Goal: Task Accomplishment & Management: Manage account settings

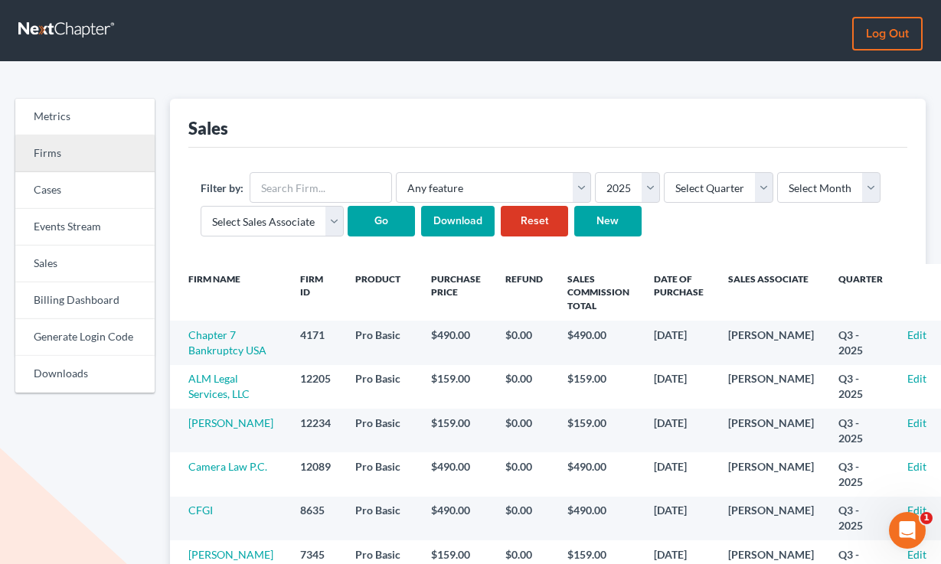
click at [50, 144] on link "Firms" at bounding box center [84, 154] width 139 height 37
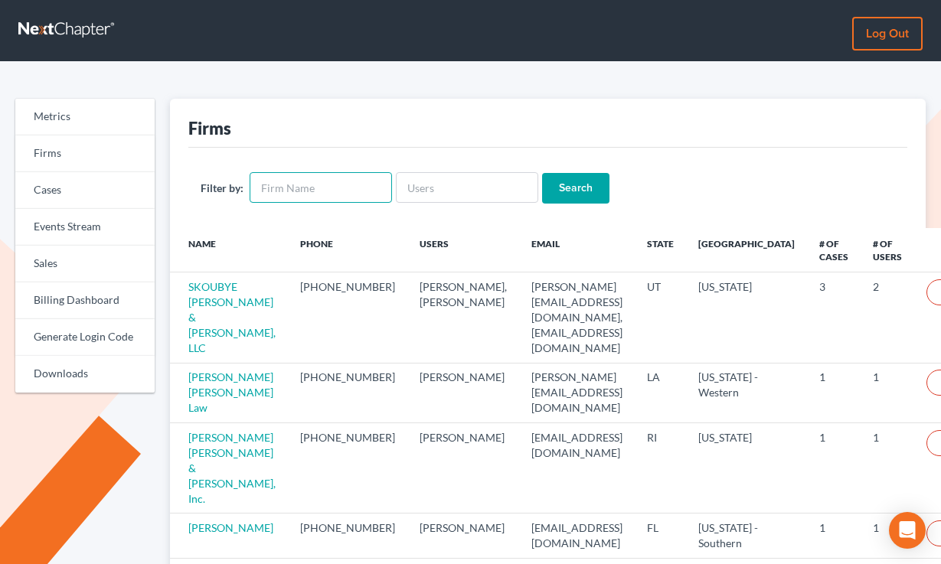
click at [288, 179] on input "text" at bounding box center [321, 187] width 142 height 31
type input "dann"
click at [542, 173] on input "Search" at bounding box center [575, 188] width 67 height 31
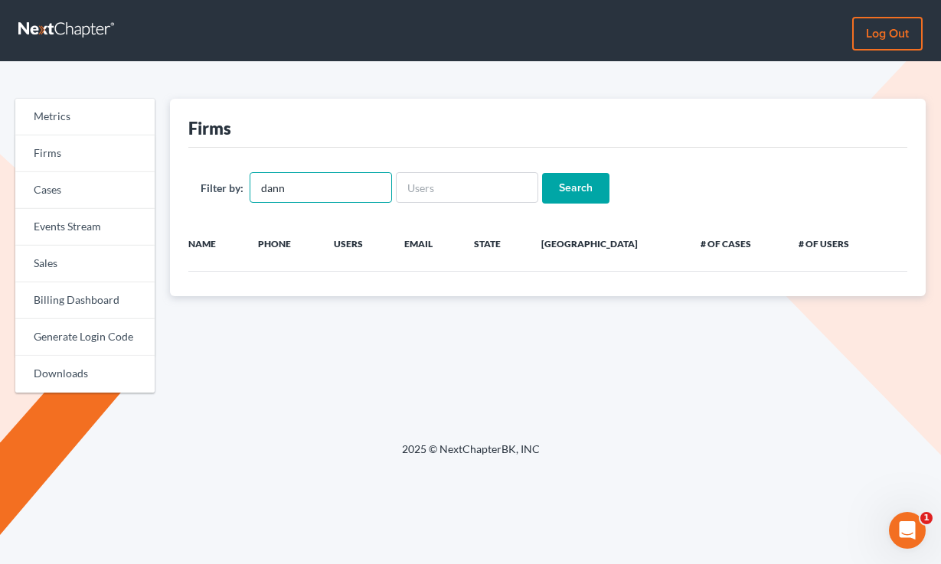
click at [295, 182] on input "dann" at bounding box center [321, 187] width 142 height 31
type input "DannLaw"
click at [567, 182] on input "Search" at bounding box center [575, 188] width 67 height 31
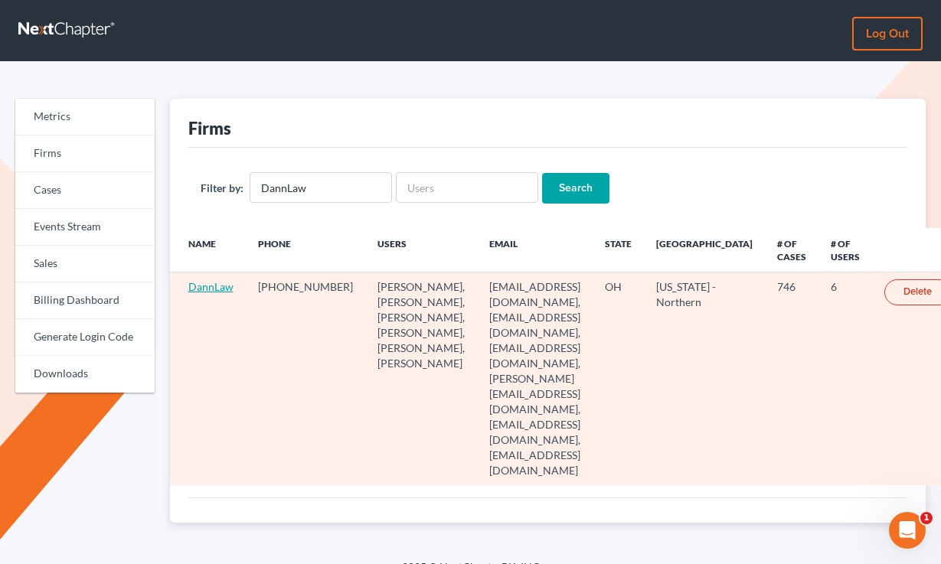
click at [211, 287] on link "DannLaw" at bounding box center [210, 286] width 45 height 13
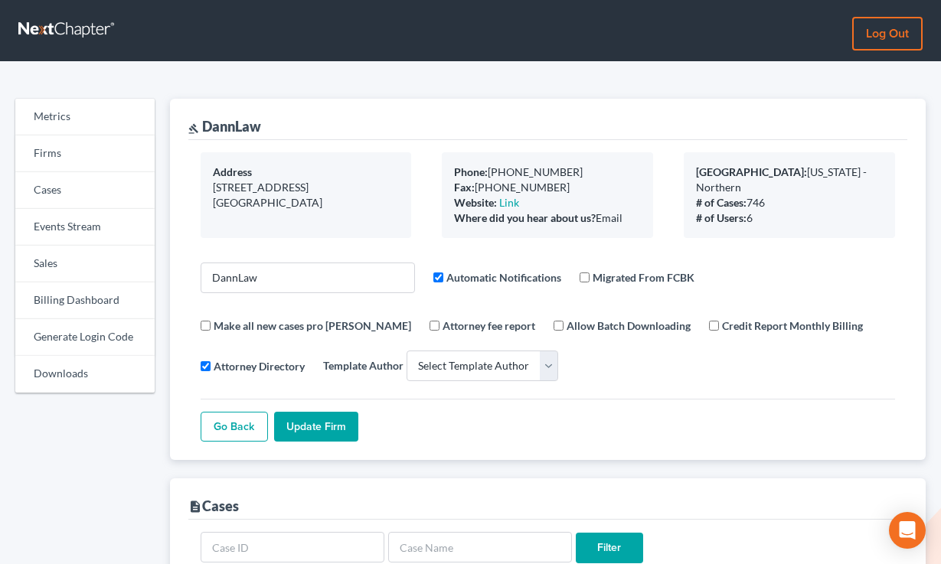
select select
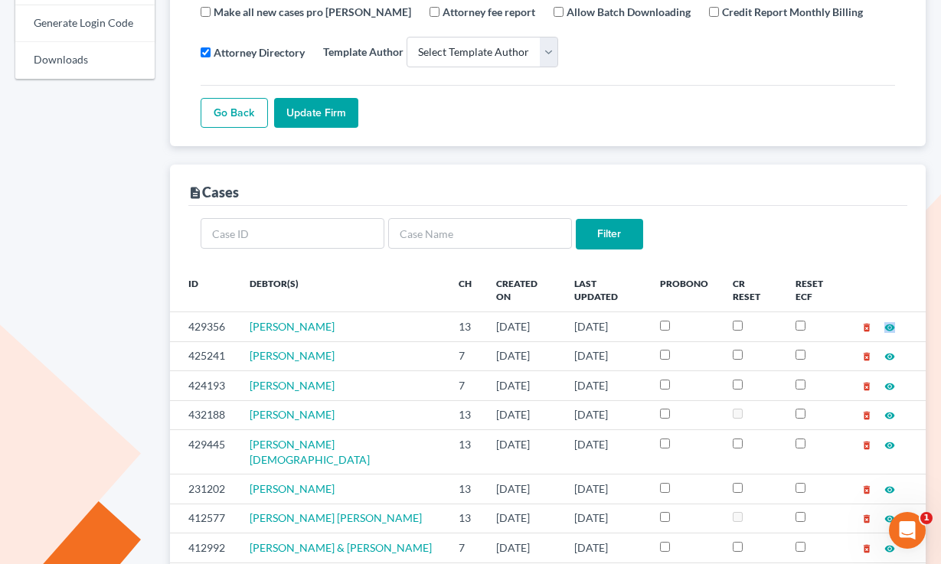
scroll to position [399, 0]
